Goal: Task Accomplishment & Management: Use online tool/utility

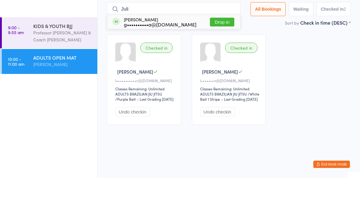
type input "Juli"
click at [173, 60] on div "g••••••••••a@gmail.com" at bounding box center [160, 62] width 73 height 5
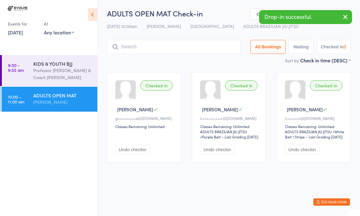
click at [170, 42] on input "search" at bounding box center [173, 47] width 133 height 14
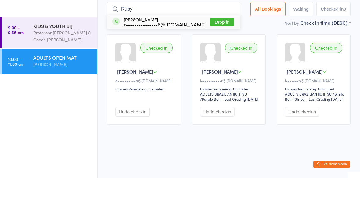
type input "Ruby"
click at [171, 60] on div "r•••••••••••••••6@gmail.com" at bounding box center [165, 62] width 82 height 5
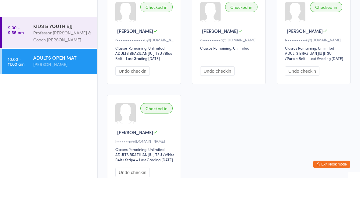
type input "Isra"
click at [167, 20] on div "i••••••e@yahoo.co.nz" at bounding box center [155, 21] width 62 height 5
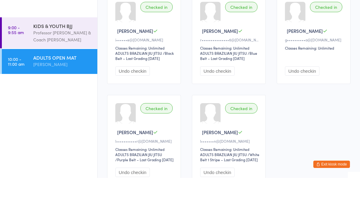
scroll to position [41, 0]
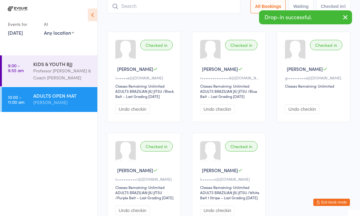
click at [73, 67] on div "KIDS & YOUTH BJJ" at bounding box center [62, 64] width 59 height 7
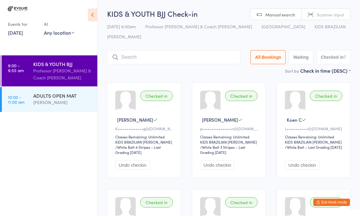
click at [73, 96] on div "ADULTS OPEN MAT" at bounding box center [62, 95] width 59 height 7
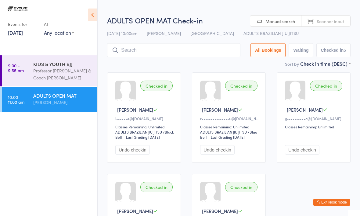
click at [339, 197] on div "Checked in Israel H i••••••e@yahoo.co.nz Classes Remaining: Unlimited ADULTS BR…" at bounding box center [228, 168] width 254 height 203
click at [335, 204] on button "Exit kiosk mode" at bounding box center [331, 202] width 37 height 7
